Goal: Task Accomplishment & Management: Manage account settings

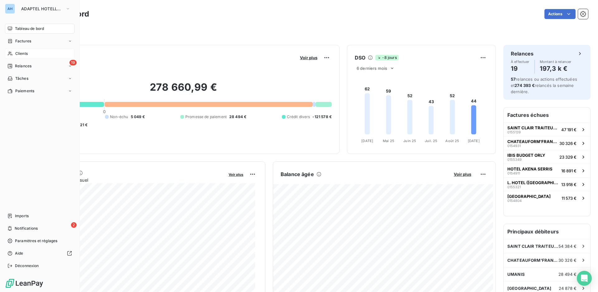
click at [42, 55] on div "Clients" at bounding box center [39, 54] width 69 height 10
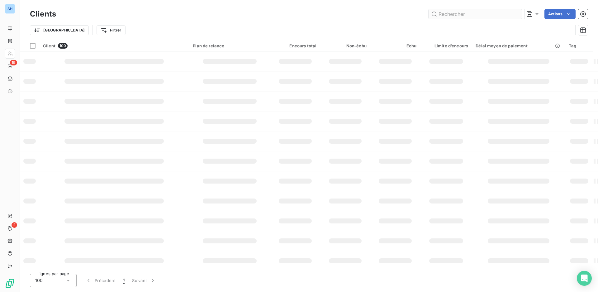
click at [443, 11] on input "text" at bounding box center [475, 14] width 93 height 10
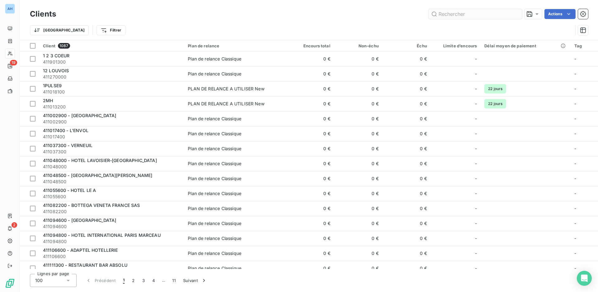
click at [445, 14] on input "text" at bounding box center [475, 14] width 93 height 10
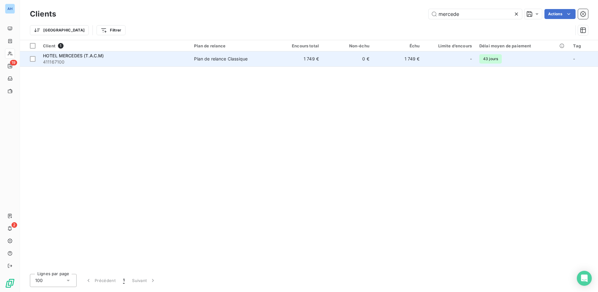
type input "mercede"
click at [130, 63] on span "411167100" at bounding box center [115, 62] width 144 height 6
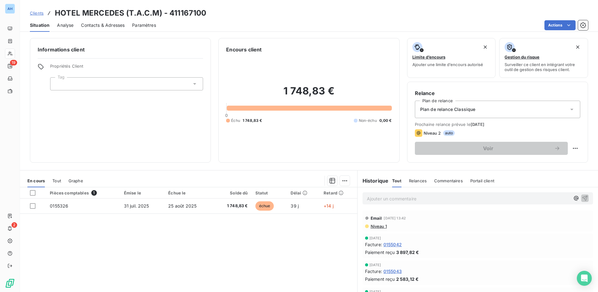
scroll to position [34, 0]
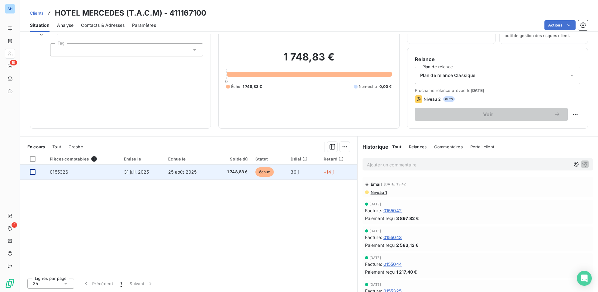
click at [30, 172] on div at bounding box center [33, 172] width 6 height 6
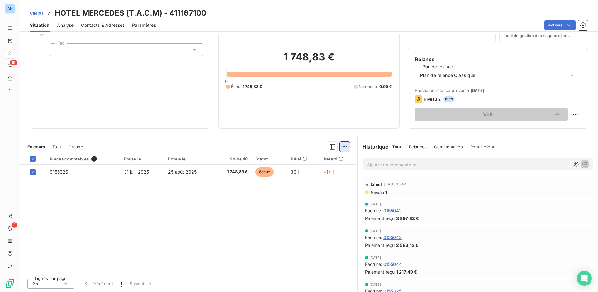
click at [344, 144] on html "AH 19 2 Clients HOTEL MERCEDES (T.A.C.M) - 411167100 Situation Analyse Contacts…" at bounding box center [299, 146] width 598 height 292
click at [276, 170] on div "Ajouter une promesse de paiement (1 facture)" at bounding box center [290, 172] width 110 height 10
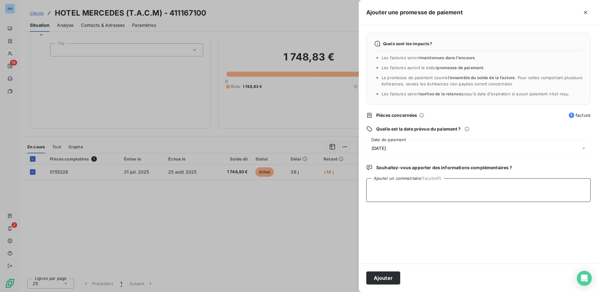
click at [430, 191] on textarea "Ajouter un commentaire (facultatif)" at bounding box center [478, 190] width 224 height 24
click at [419, 150] on div "[DATE]" at bounding box center [478, 148] width 224 height 17
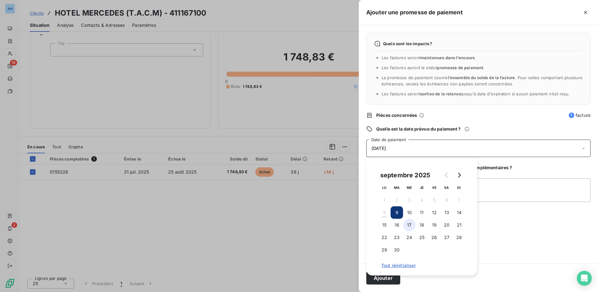
click at [413, 224] on button "17" at bounding box center [409, 225] width 12 height 12
click at [505, 191] on textarea "Ajouter un commentaire (facultatif)" at bounding box center [478, 190] width 224 height 24
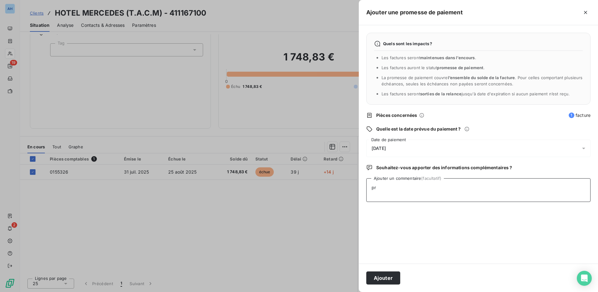
type textarea "p"
type textarea "promesse de paiement au 15/09 - mail de [PERSON_NAME], directeur de l'établisse…"
click at [397, 276] on button "Ajouter" at bounding box center [383, 277] width 34 height 13
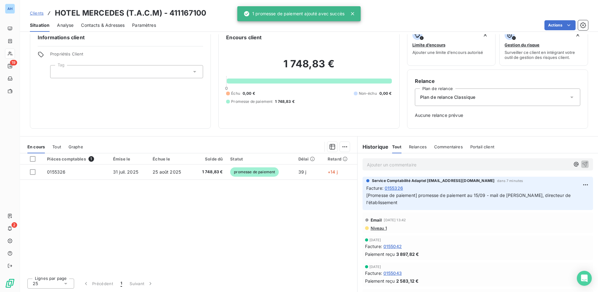
scroll to position [12, 0]
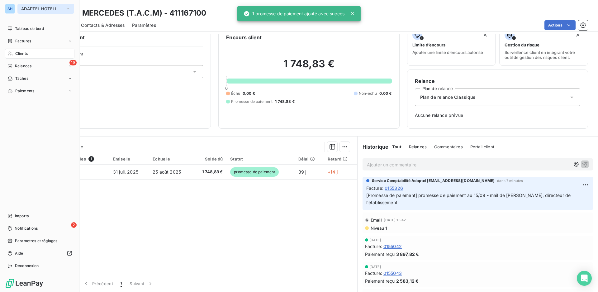
click at [31, 6] on button "ADAPTEL HOTELLERIE" at bounding box center [45, 9] width 57 height 10
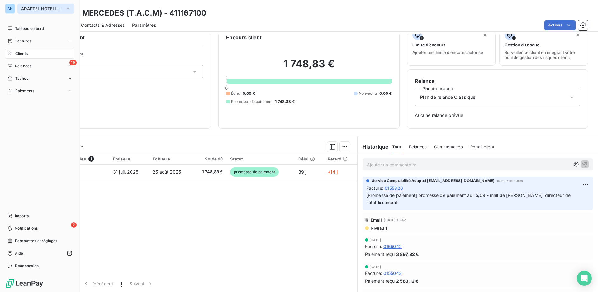
click at [35, 8] on span "ADAPTEL HOTELLERIE" at bounding box center [42, 8] width 42 height 5
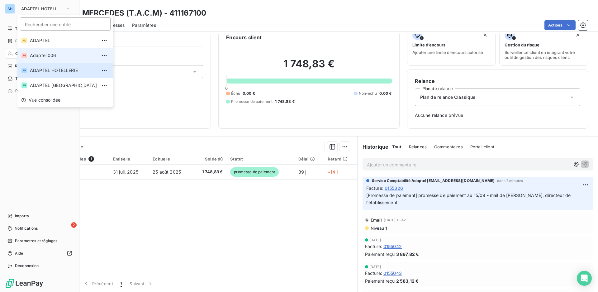
click at [58, 61] on li "A0 Adaptel 006" at bounding box center [65, 55] width 96 height 15
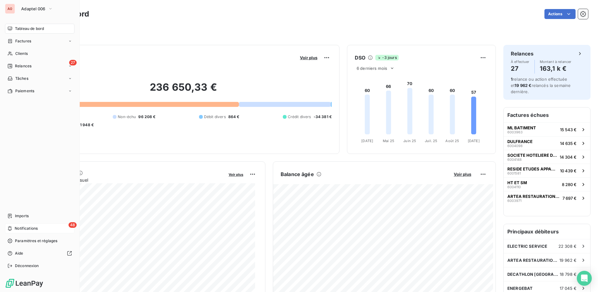
click at [13, 226] on div "48 Notifications" at bounding box center [39, 228] width 69 height 10
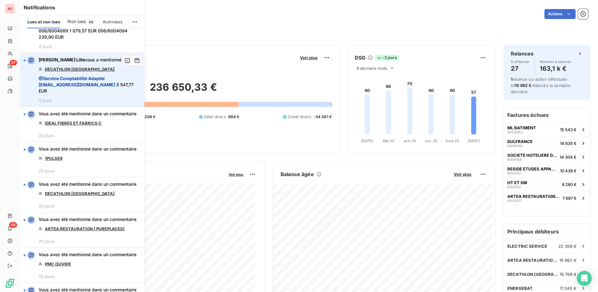
scroll to position [156, 0]
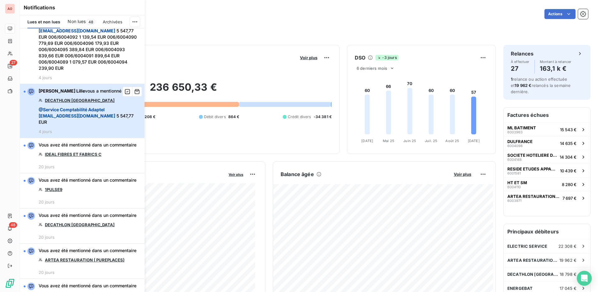
click at [101, 90] on span "[PERSON_NAME] Lille vous a mentionné dans" at bounding box center [86, 91] width 94 height 6
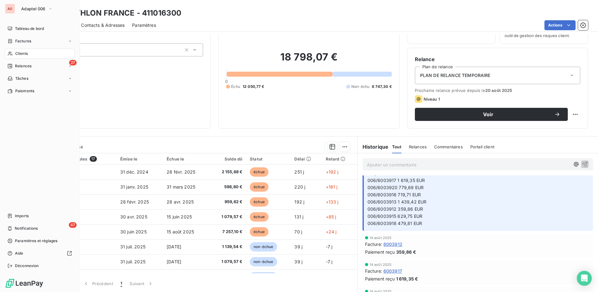
click at [18, 53] on span "Clients" at bounding box center [21, 54] width 12 height 6
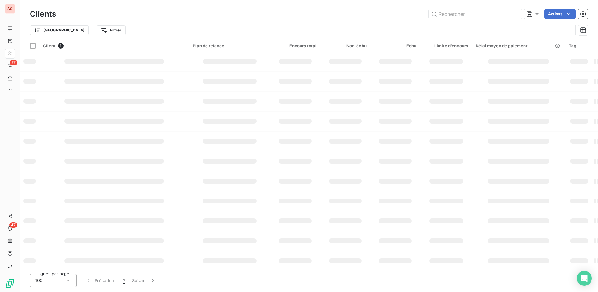
type input "mercede"
